Goal: Transaction & Acquisition: Purchase product/service

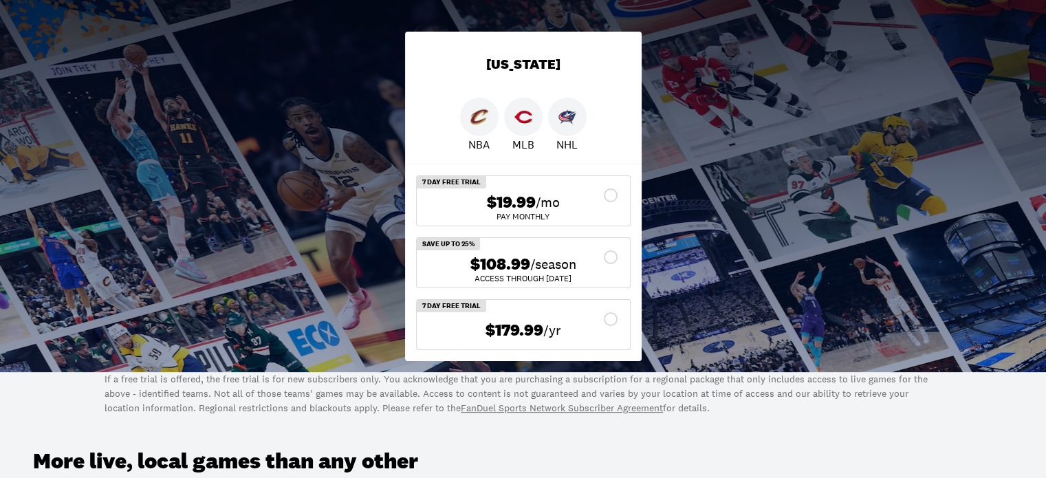
scroll to position [275, 0]
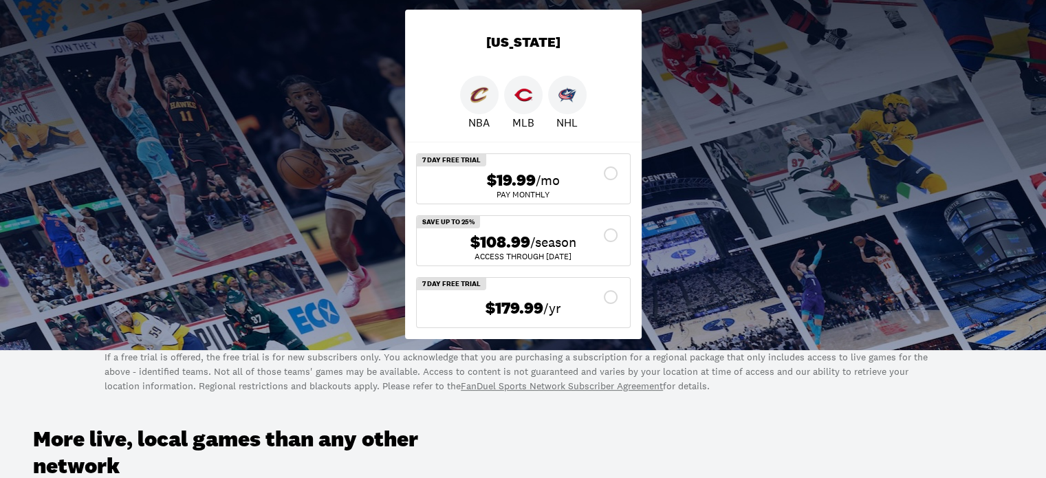
click at [616, 239] on div "$108.99 /season" at bounding box center [523, 242] width 191 height 20
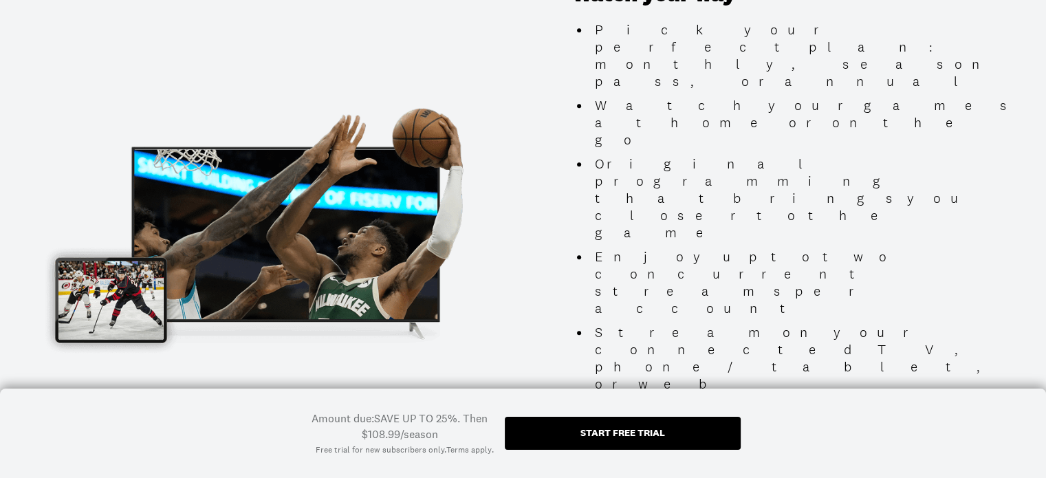
scroll to position [1306, 0]
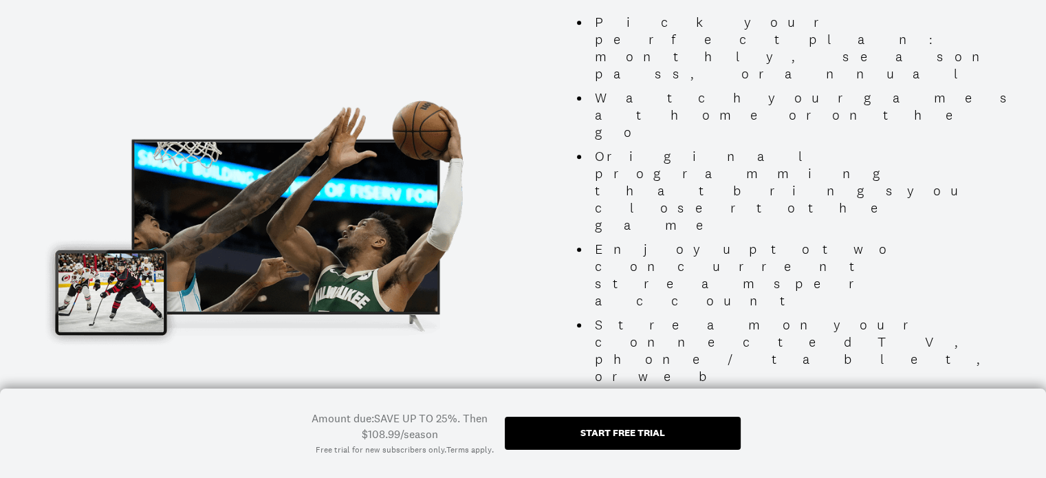
click at [657, 439] on div "Start free trial" at bounding box center [623, 433] width 236 height 33
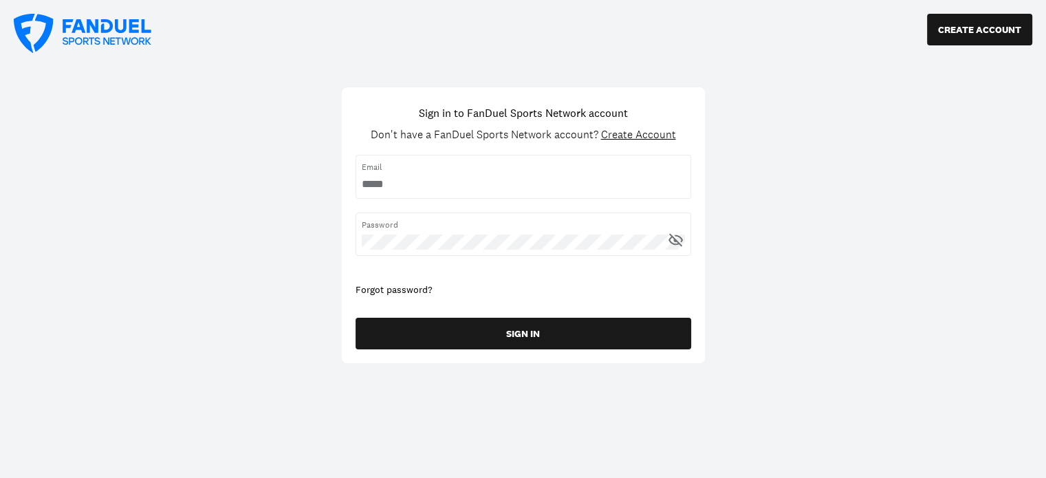
click at [517, 183] on input "username" at bounding box center [523, 184] width 323 height 15
type input "**********"
click at [438, 231] on div "Password" at bounding box center [523, 233] width 336 height 43
click at [677, 237] on icon at bounding box center [675, 239] width 17 height 17
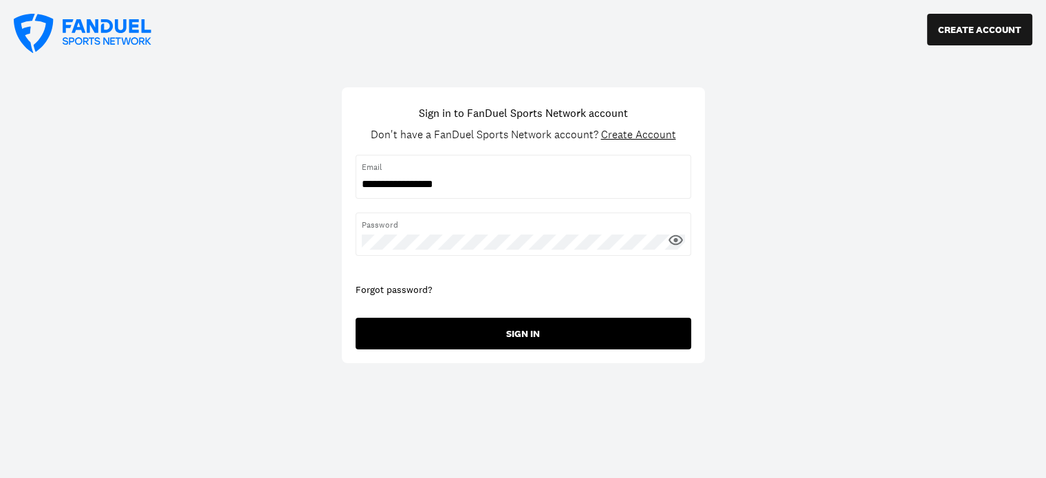
click at [506, 328] on button "SIGN IN" at bounding box center [523, 334] width 336 height 32
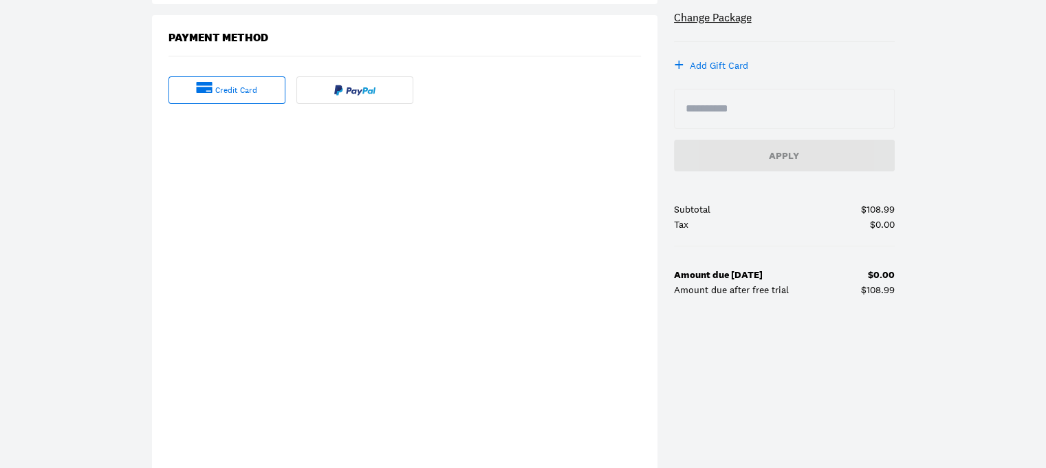
scroll to position [275, 0]
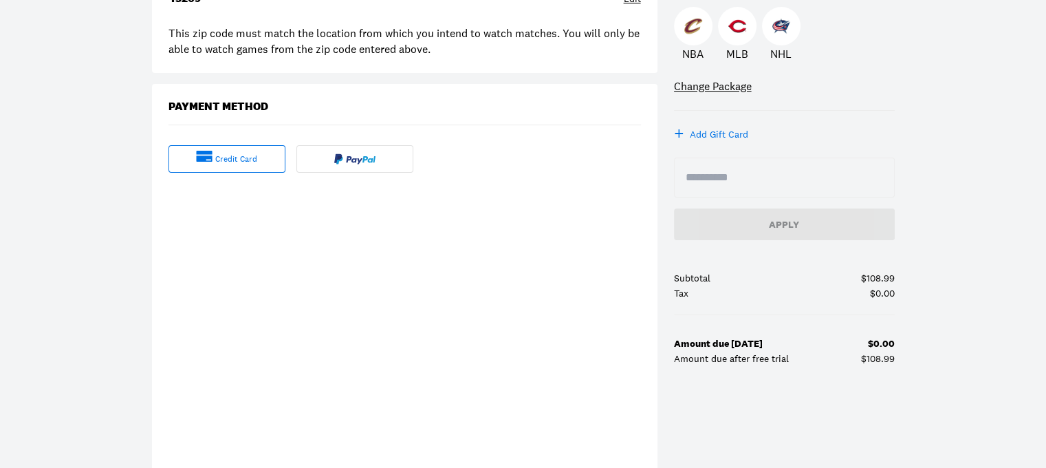
click at [0, 371] on div "Checkout Purchase Summary SAVE UP TO 25% [US_STATE] Fall Season Pass seasonal s…" at bounding box center [523, 203] width 1046 height 823
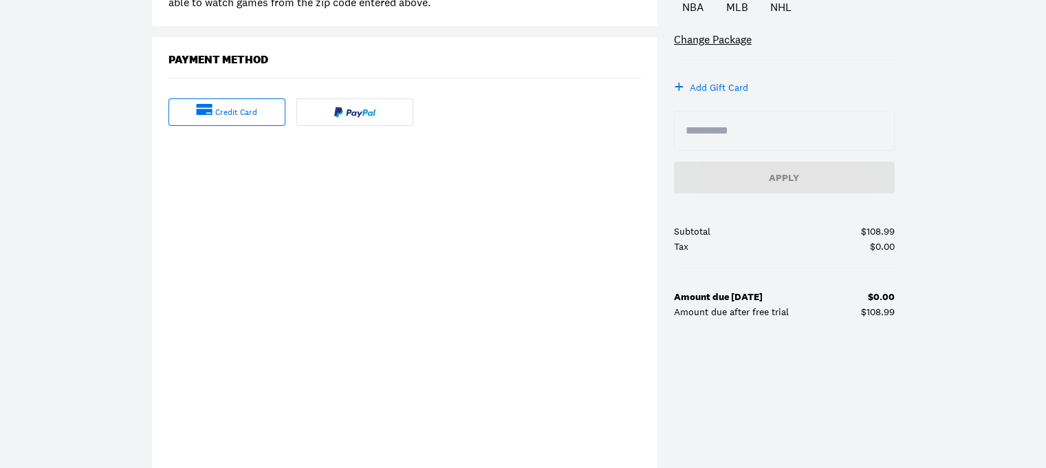
scroll to position [344, 0]
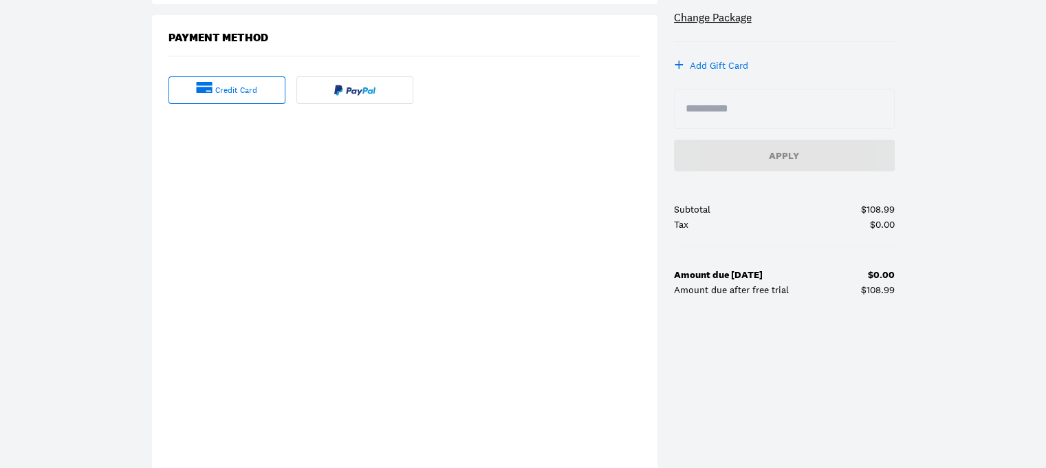
click at [683, 380] on div "Purchase Summary SAVE UP TO 25% [US_STATE] Fall Season Pass seasonal subscripti…" at bounding box center [784, 107] width 221 height 560
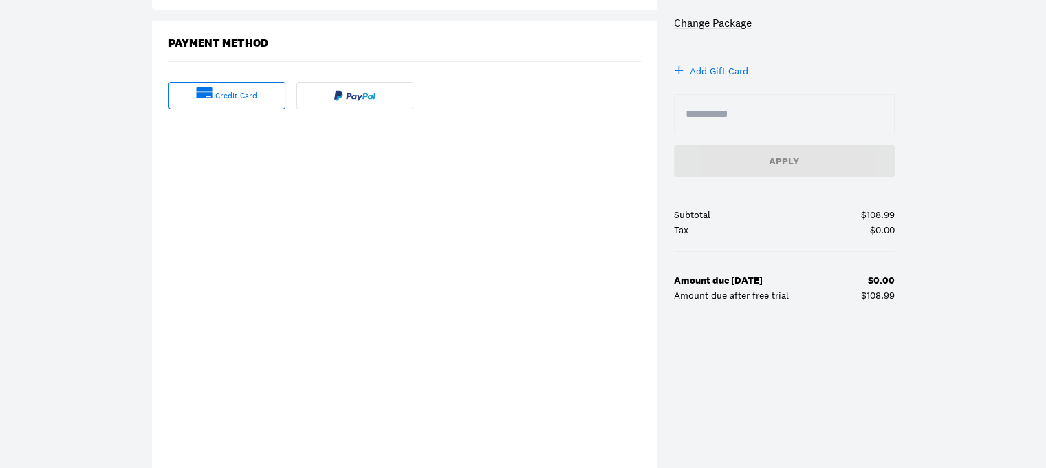
scroll to position [413, 0]
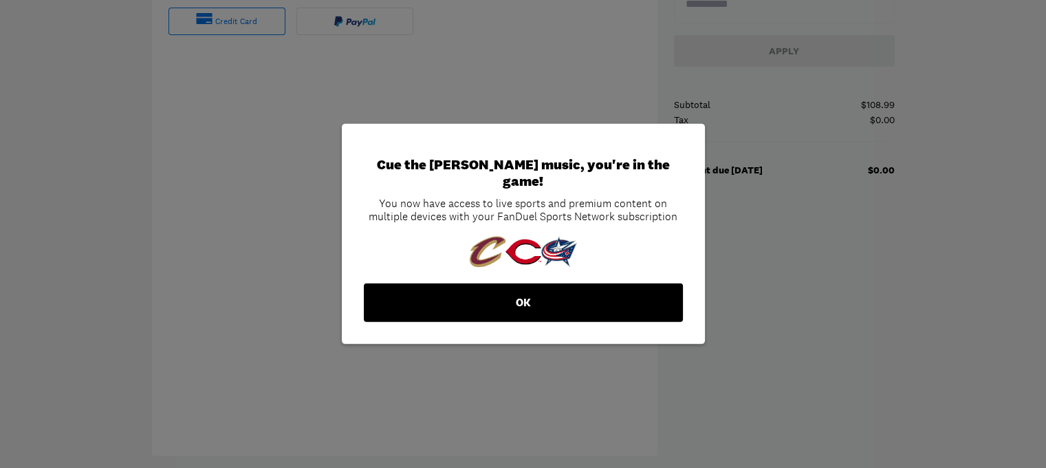
click at [516, 298] on button "OK" at bounding box center [523, 302] width 319 height 39
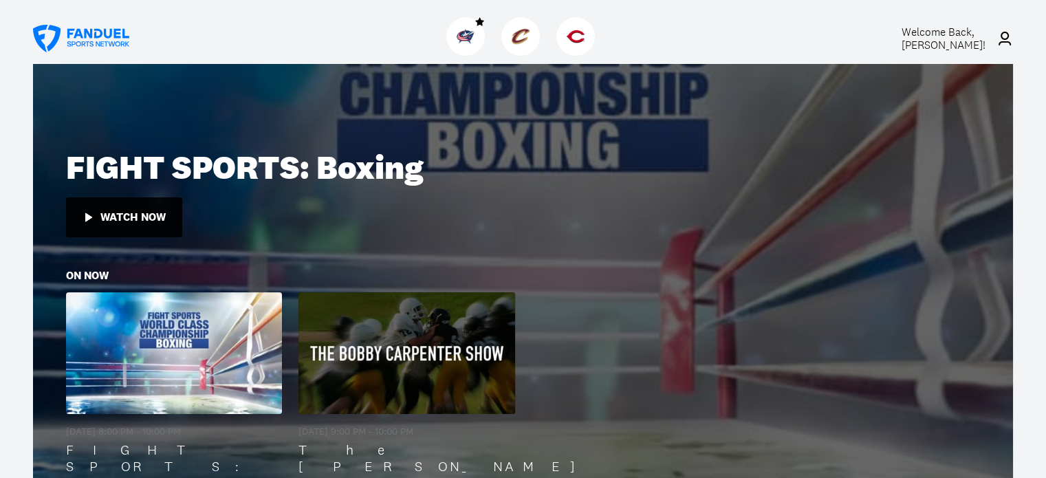
scroll to position [275, 0]
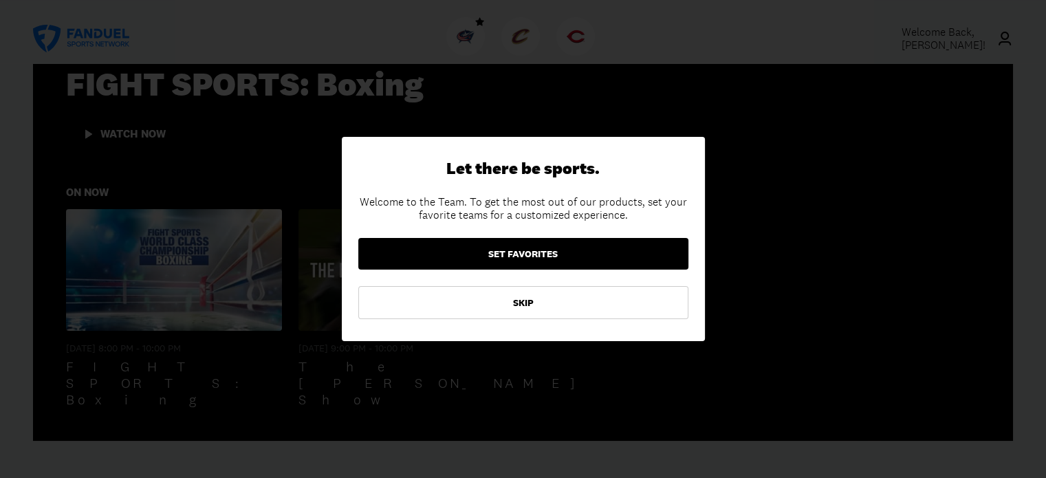
click at [516, 255] on button "SET FAVORITES" at bounding box center [523, 254] width 330 height 32
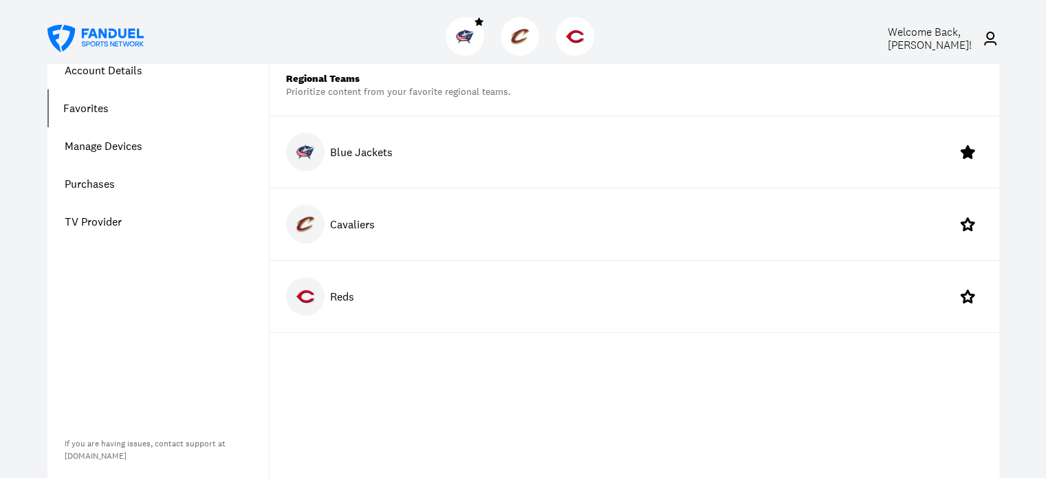
scroll to position [8, 0]
